Goal: Task Accomplishment & Management: Manage account settings

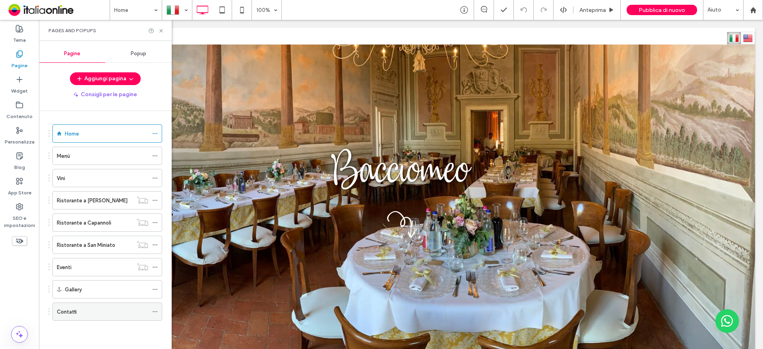
click at [88, 311] on div "Contatti" at bounding box center [102, 311] width 91 height 8
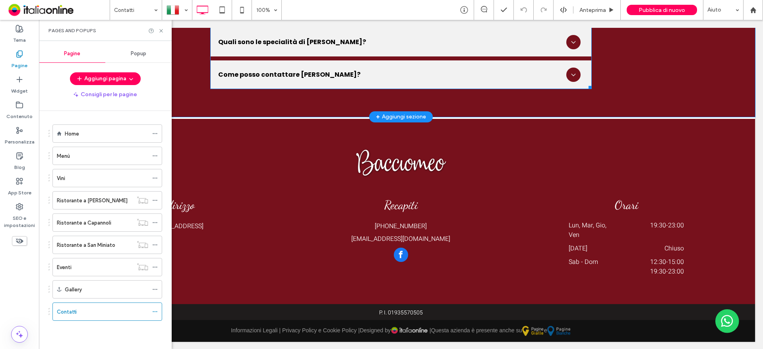
scroll to position [1186, 0]
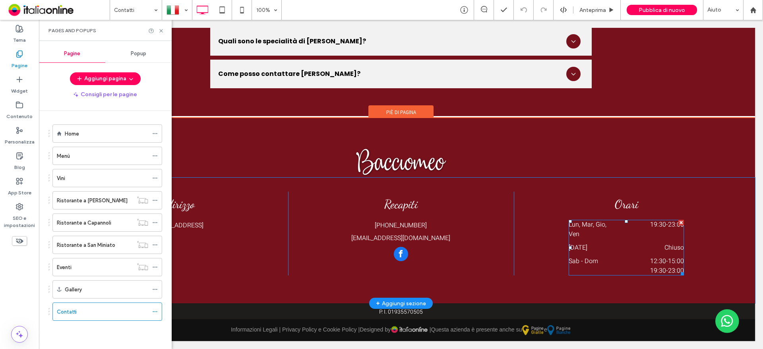
click at [588, 245] on dt "[DATE]" at bounding box center [591, 248] width 46 height 10
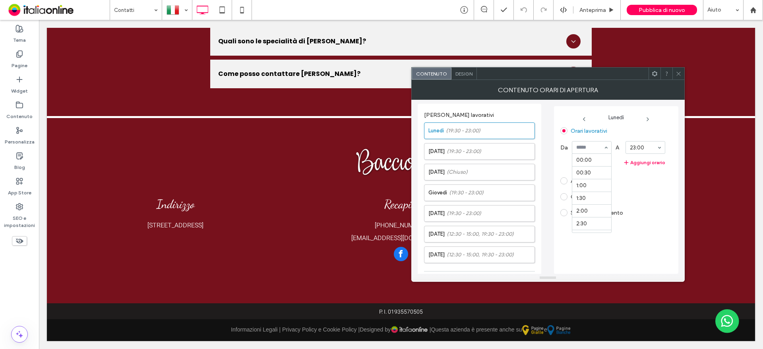
scroll to position [496, 0]
click at [606, 149] on div "00:00 00:30 1:00 1:30 2:00 2:30 3:00 3:30 4:00 4:30 5:00 5:30 6:00 6:30 7:00 7:…" at bounding box center [592, 147] width 40 height 13
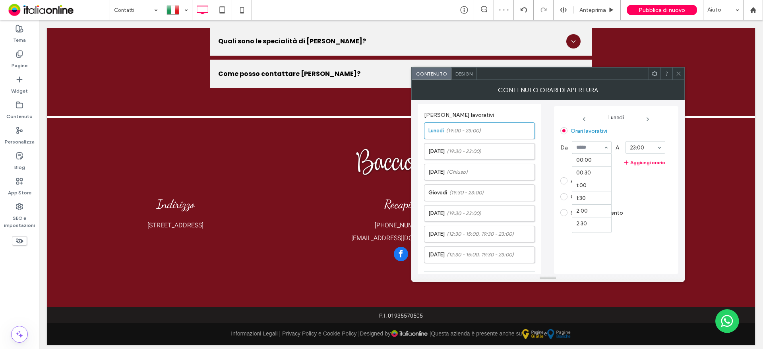
scroll to position [483, 0]
click at [495, 153] on label "[DATE] (19:30 - 23:00)" at bounding box center [481, 151] width 106 height 16
click at [607, 149] on div "00:00 00:30 1:00 1:30 2:00 2:30 3:00 3:30 4:00 4:30 5:00 5:30 6:00 6:30 7:00 7:…" at bounding box center [592, 147] width 40 height 13
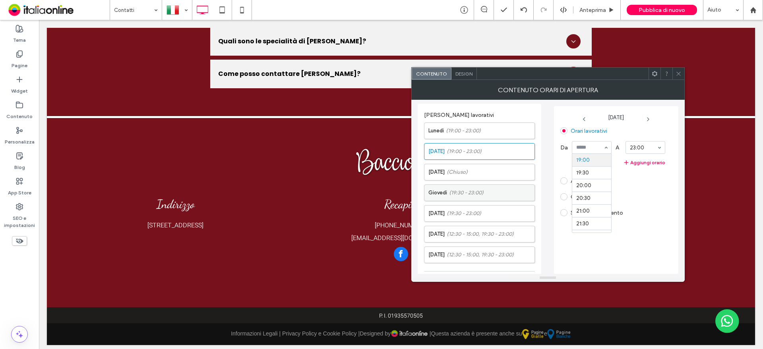
click at [507, 193] on label "Giovedì (19:30 - 23:00)" at bounding box center [481, 193] width 106 height 16
click at [481, 215] on span "(19:30 - 23:00)" at bounding box center [463, 213] width 35 height 8
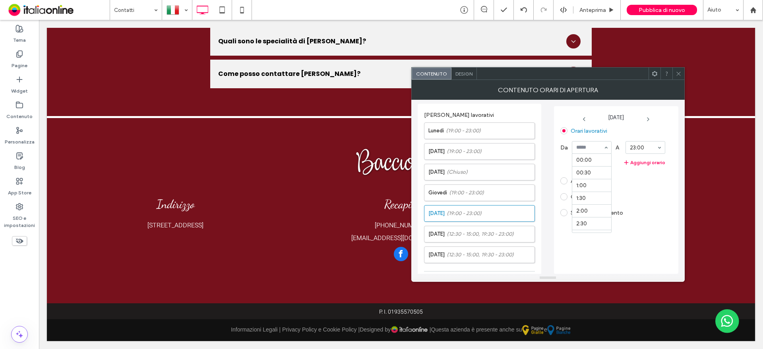
scroll to position [483, 0]
click at [494, 235] on span "(12:30 - 15:00, 19:30 - 23:00)" at bounding box center [479, 234] width 67 height 8
click at [642, 212] on div "Chiuso" at bounding box center [612, 209] width 105 height 13
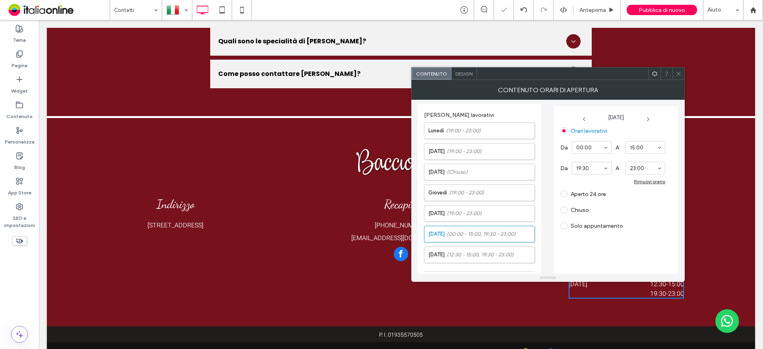
click at [600, 148] on div "00:00" at bounding box center [592, 147] width 40 height 13
click at [564, 145] on label "Da" at bounding box center [564, 147] width 8 height 15
click at [566, 150] on label "Da" at bounding box center [564, 147] width 8 height 15
click at [657, 182] on div "Rimuovi orario" at bounding box center [649, 181] width 31 height 6
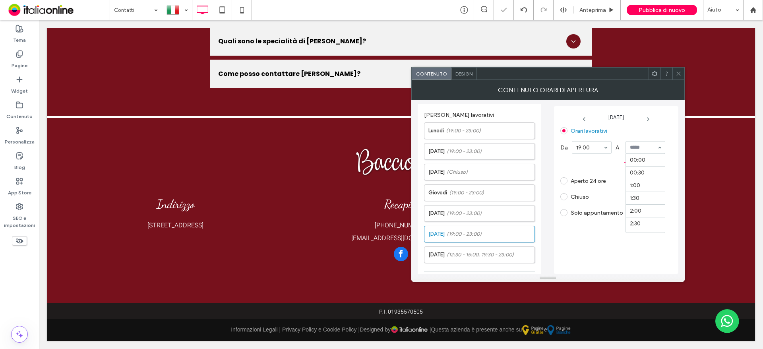
scroll to position [531, 0]
click at [592, 258] on div "Orari lavorativi Da 19:00 A 00:00 00:30 1:00 1:30 2:00 2:30 3:00 3:30 4:00 4:30…" at bounding box center [616, 196] width 112 height 145
click at [676, 74] on icon at bounding box center [678, 74] width 6 height 6
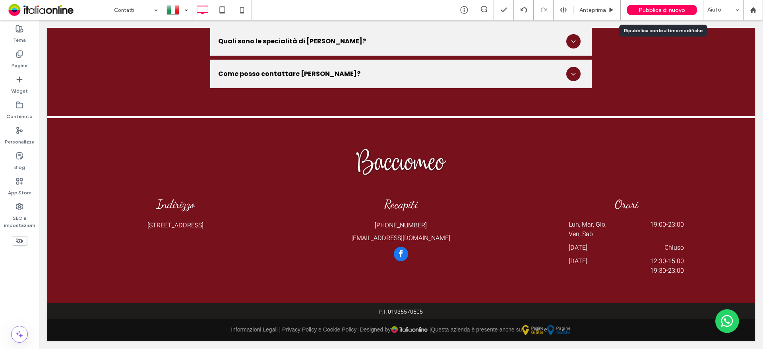
click at [650, 11] on span "Pubblica di nuovo" at bounding box center [661, 10] width 46 height 7
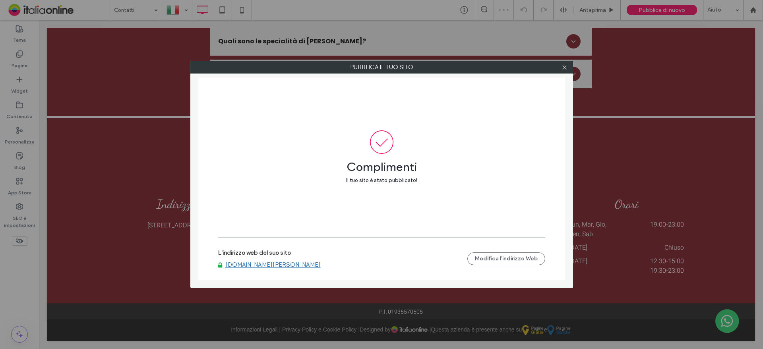
drag, startPoint x: 564, startPoint y: 68, endPoint x: 555, endPoint y: 61, distance: 11.7
click at [564, 68] on use at bounding box center [564, 67] width 4 height 4
